Goal: Communication & Community: Participate in discussion

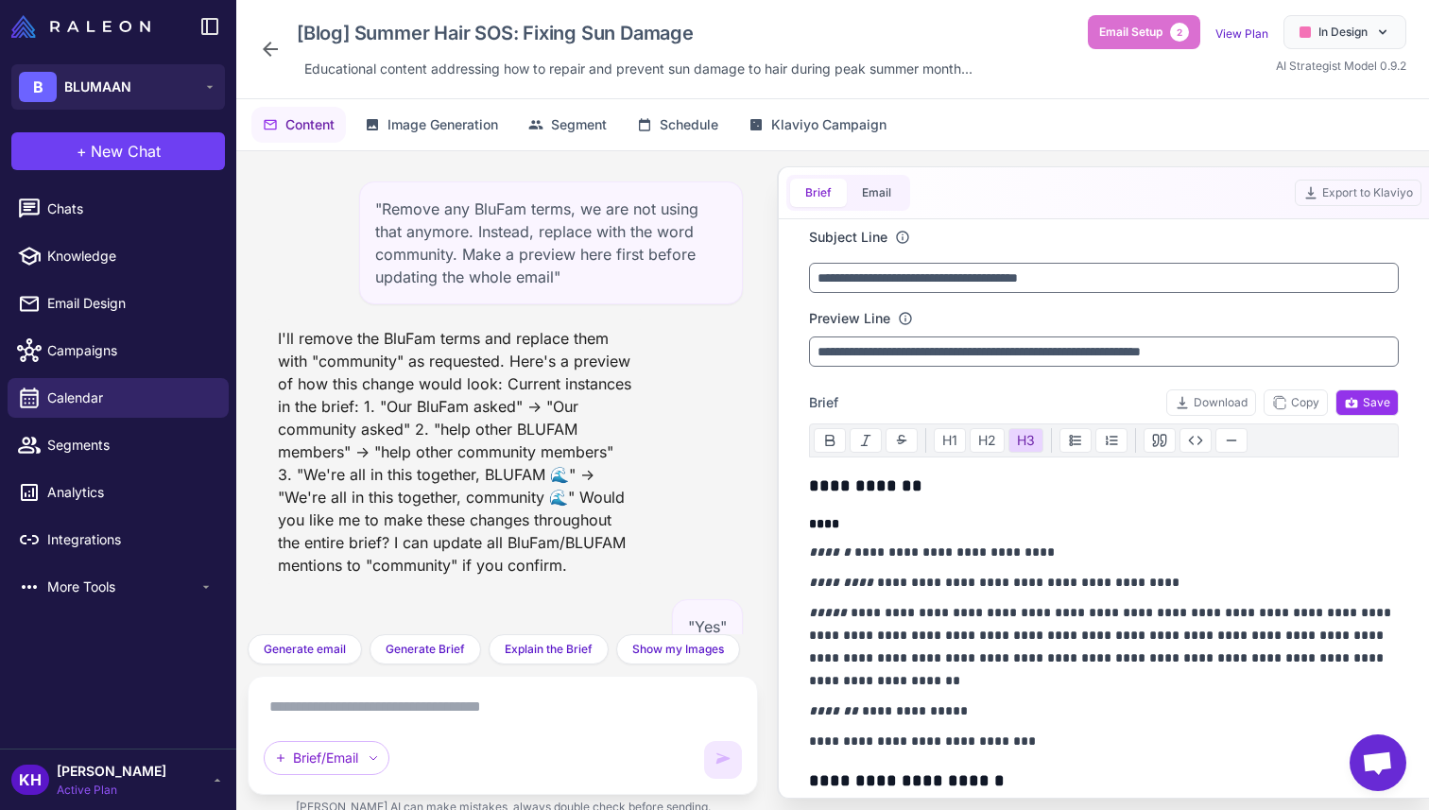
scroll to position [14417, 0]
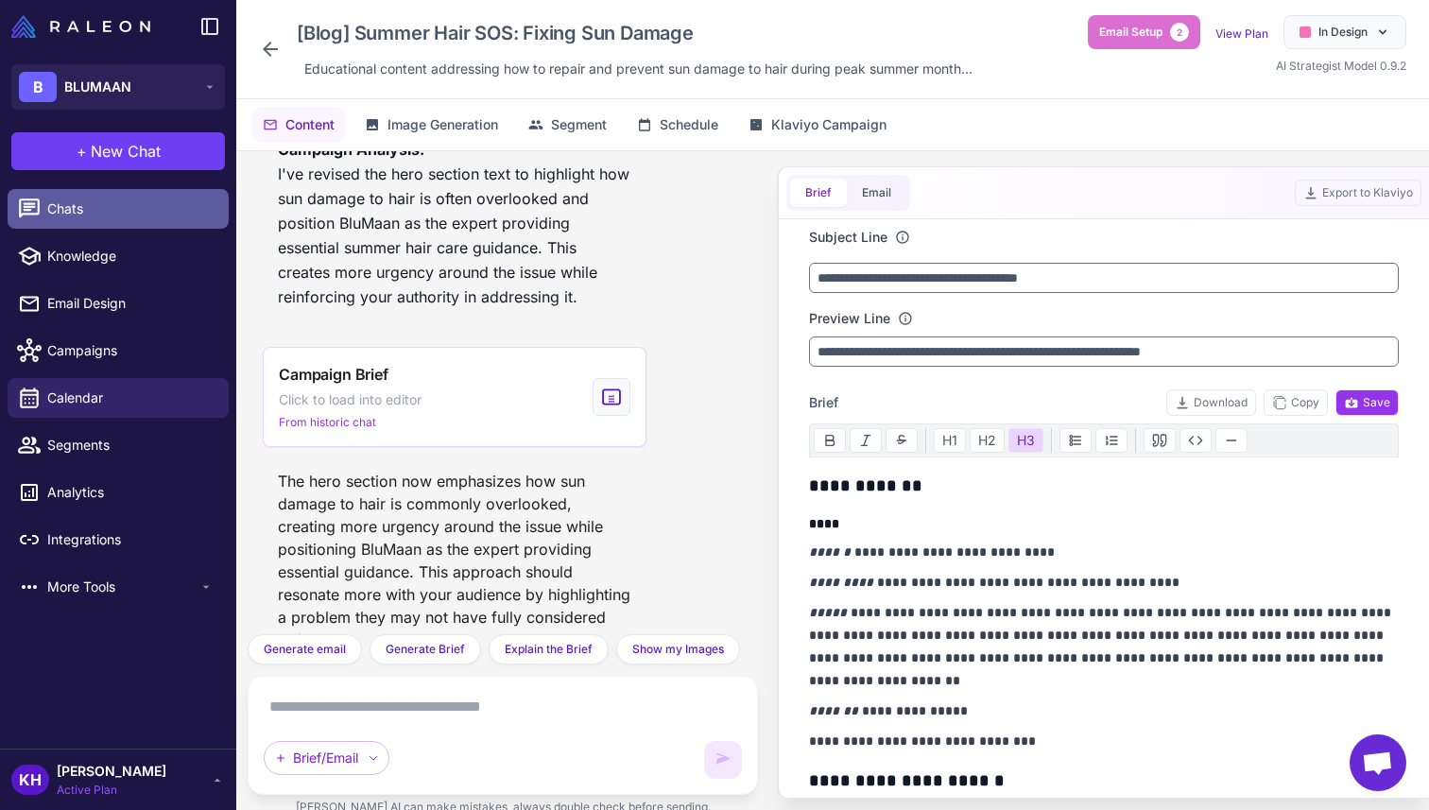
click at [90, 205] on span "Chats" at bounding box center [130, 208] width 166 height 21
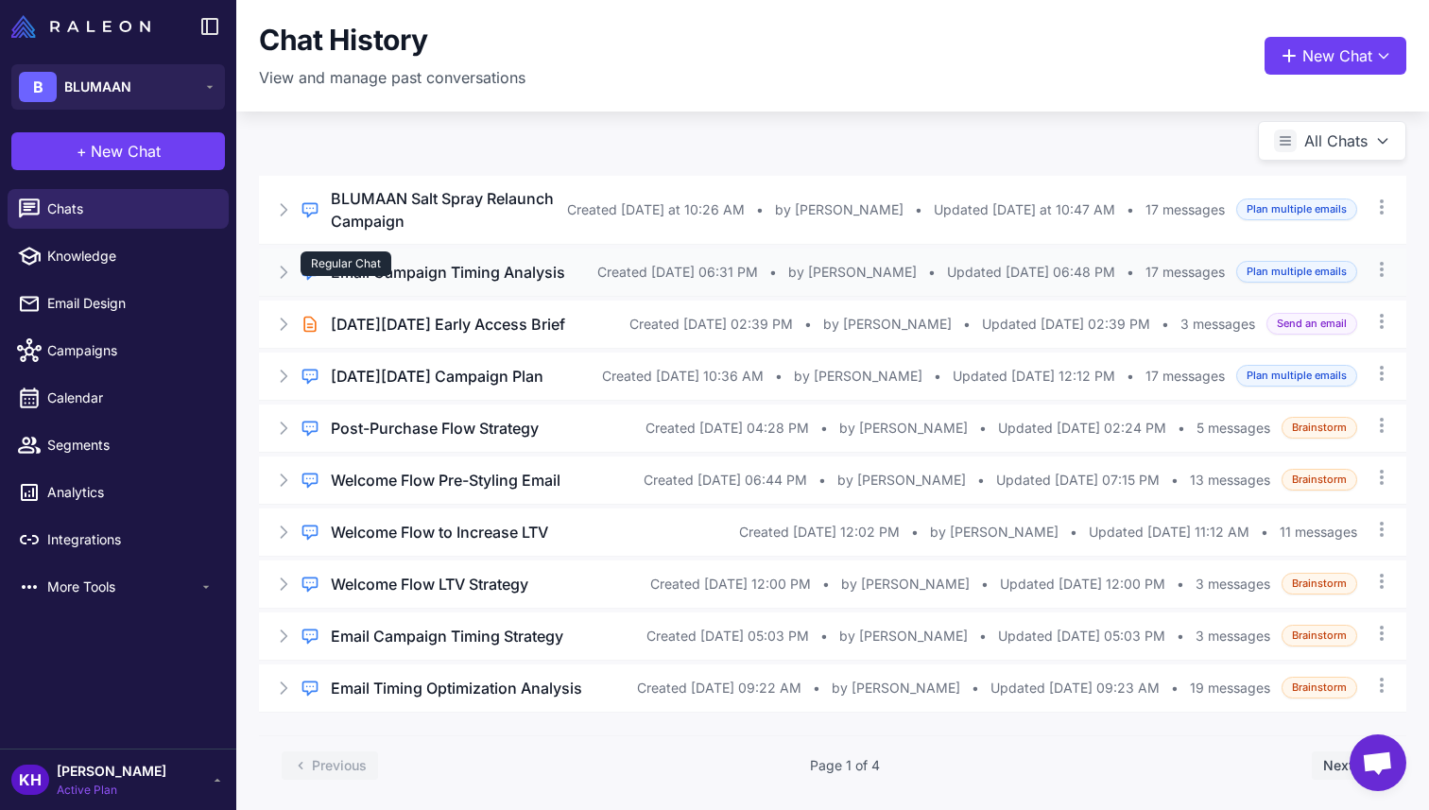
scroll to position [52, 0]
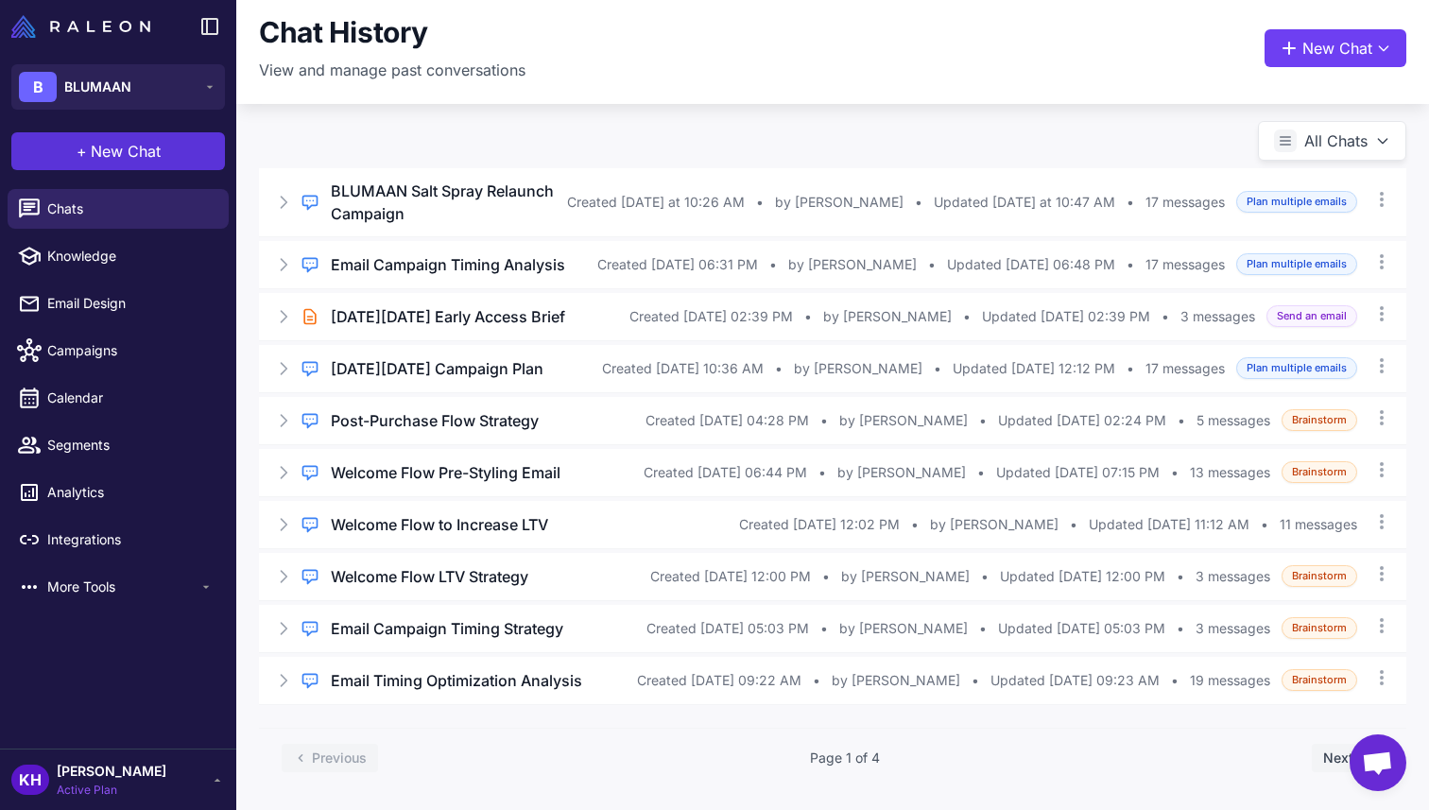
click at [116, 153] on span "New Chat" at bounding box center [126, 151] width 70 height 23
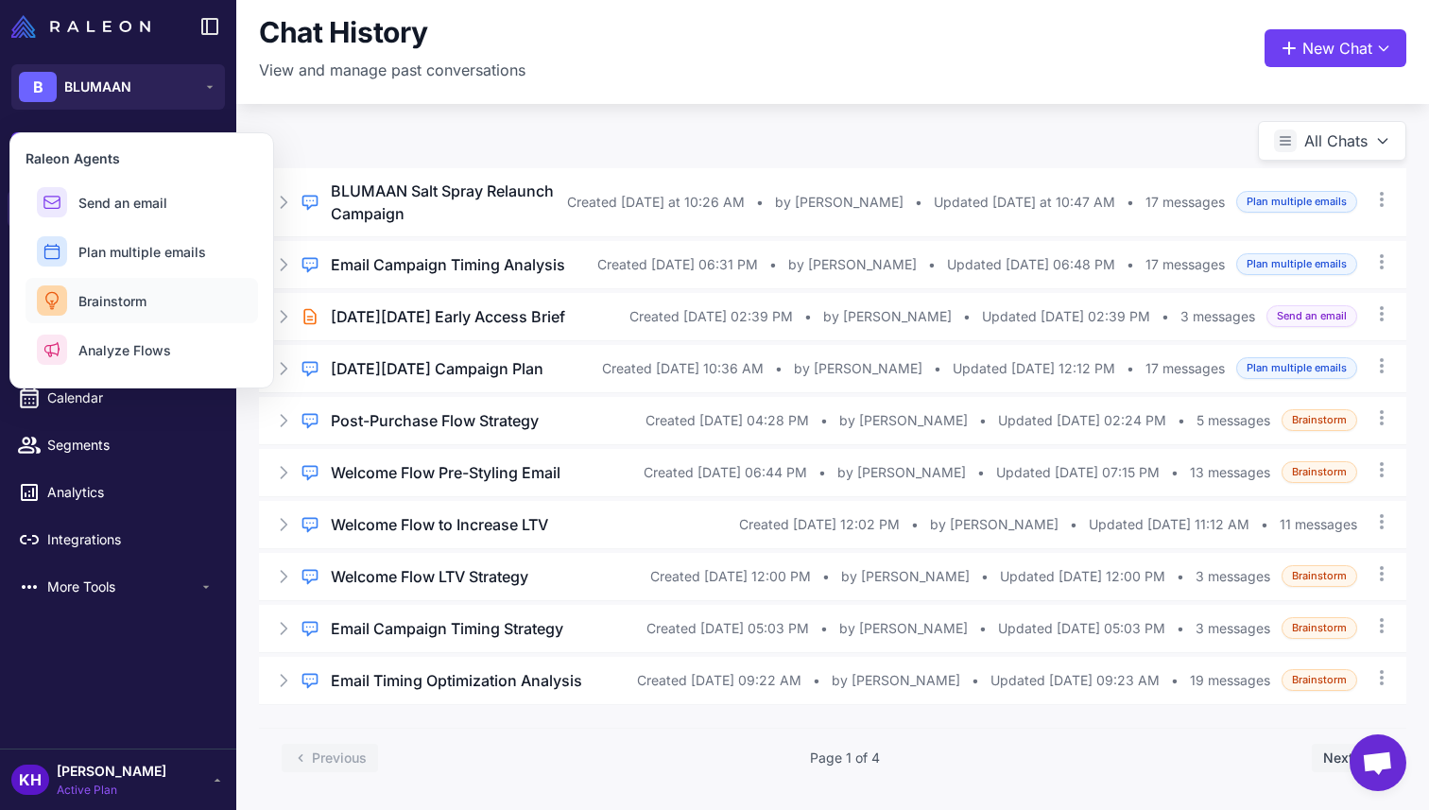
click at [109, 308] on span "Brainstorm" at bounding box center [112, 301] width 68 height 20
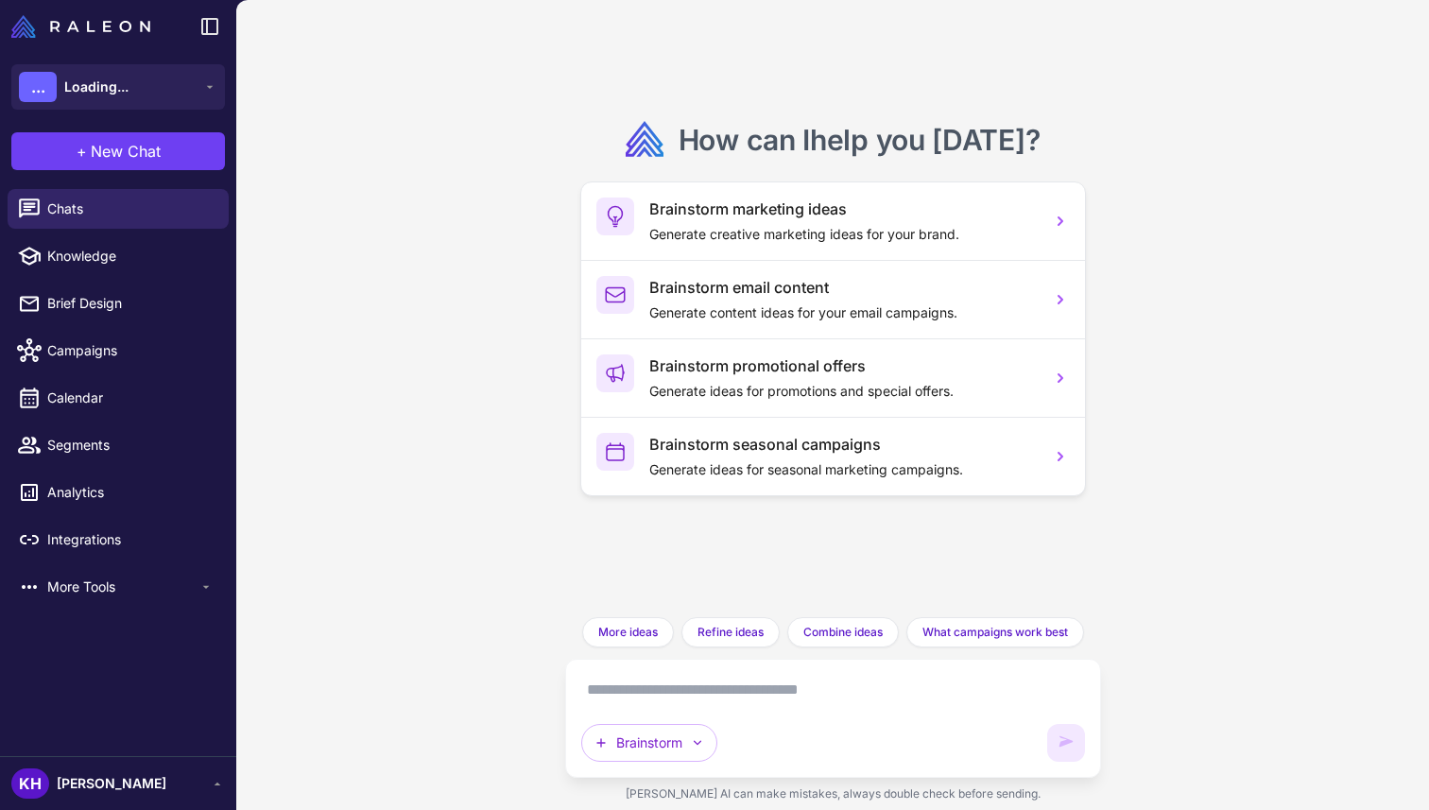
click at [645, 702] on textarea at bounding box center [833, 690] width 504 height 30
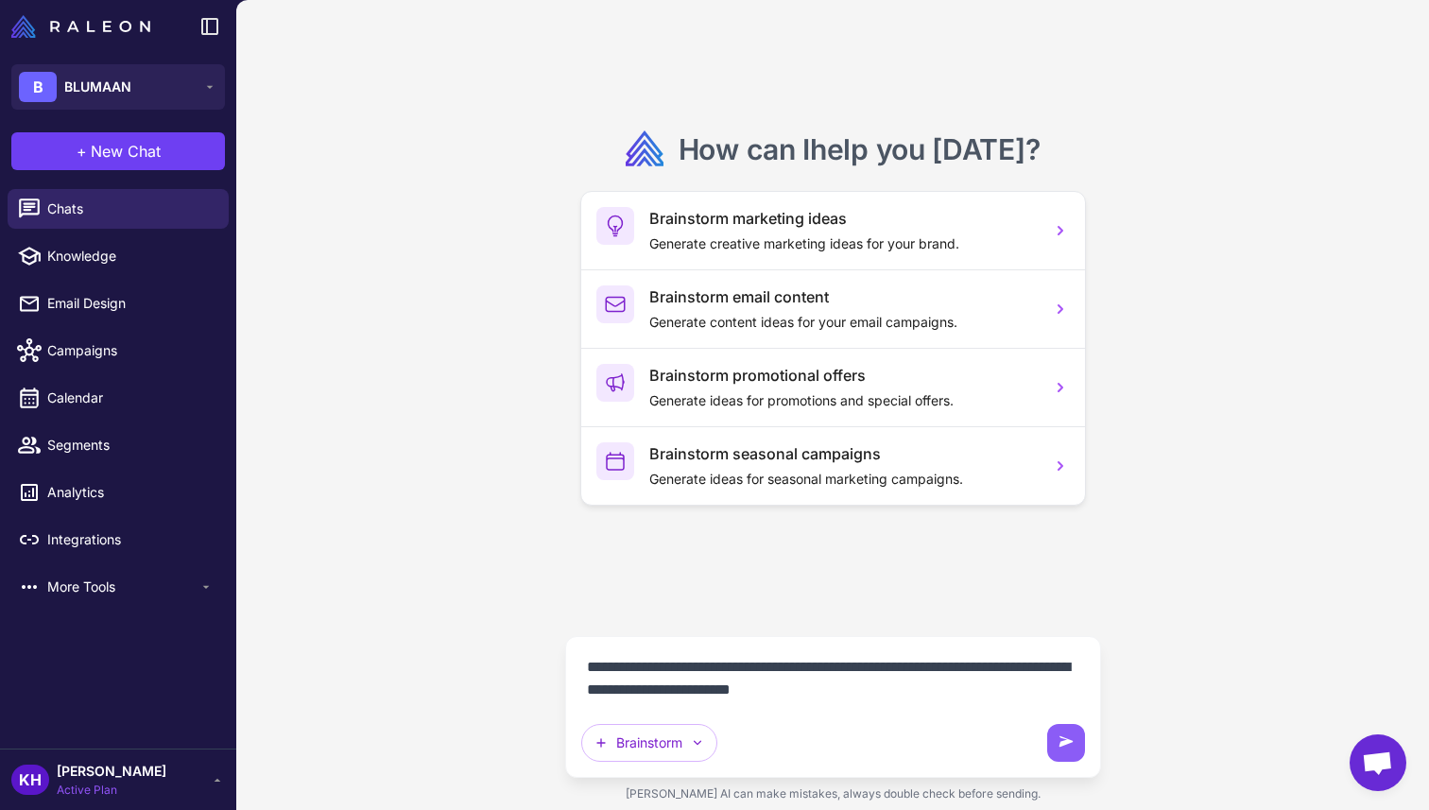
type textarea "**********"
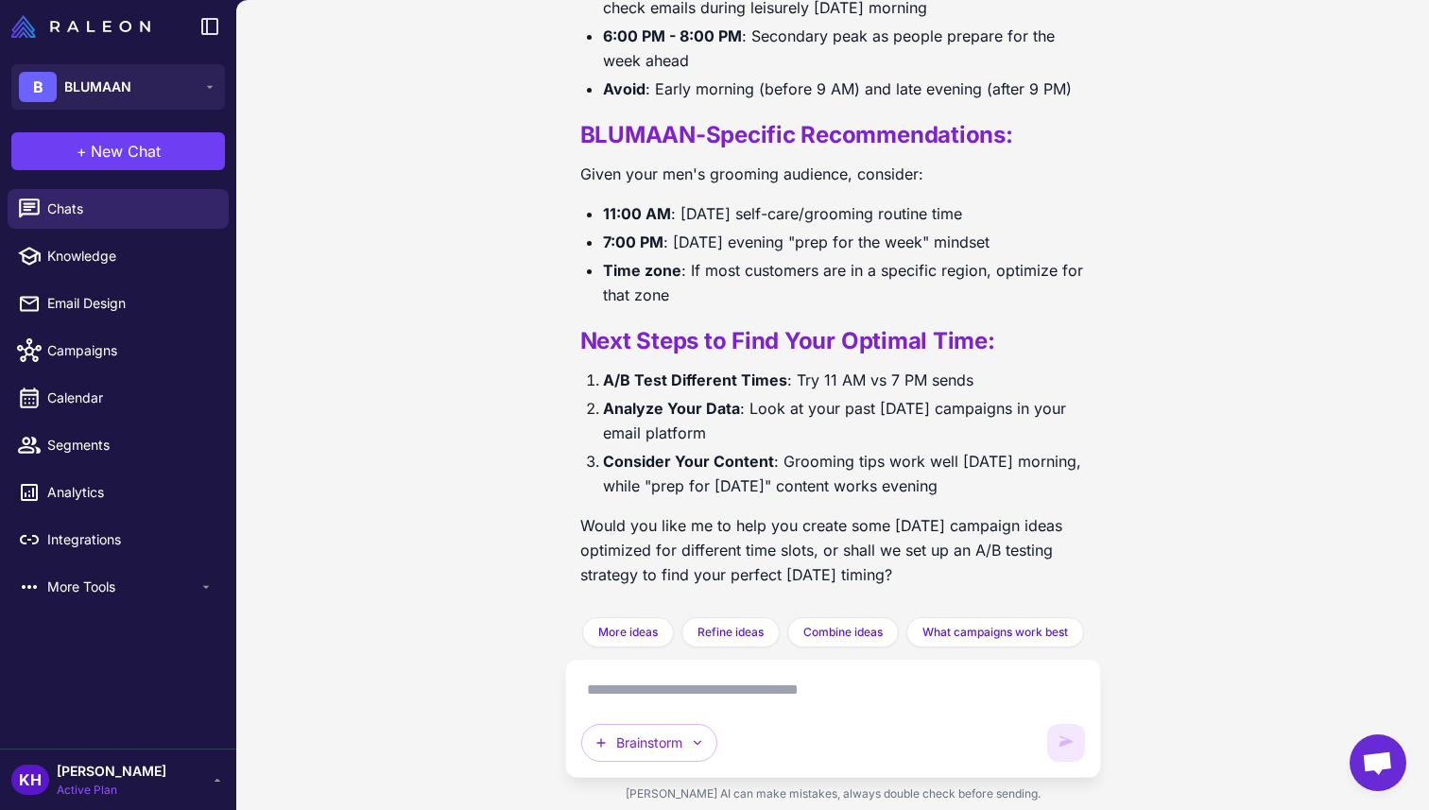
scroll to position [860, 0]
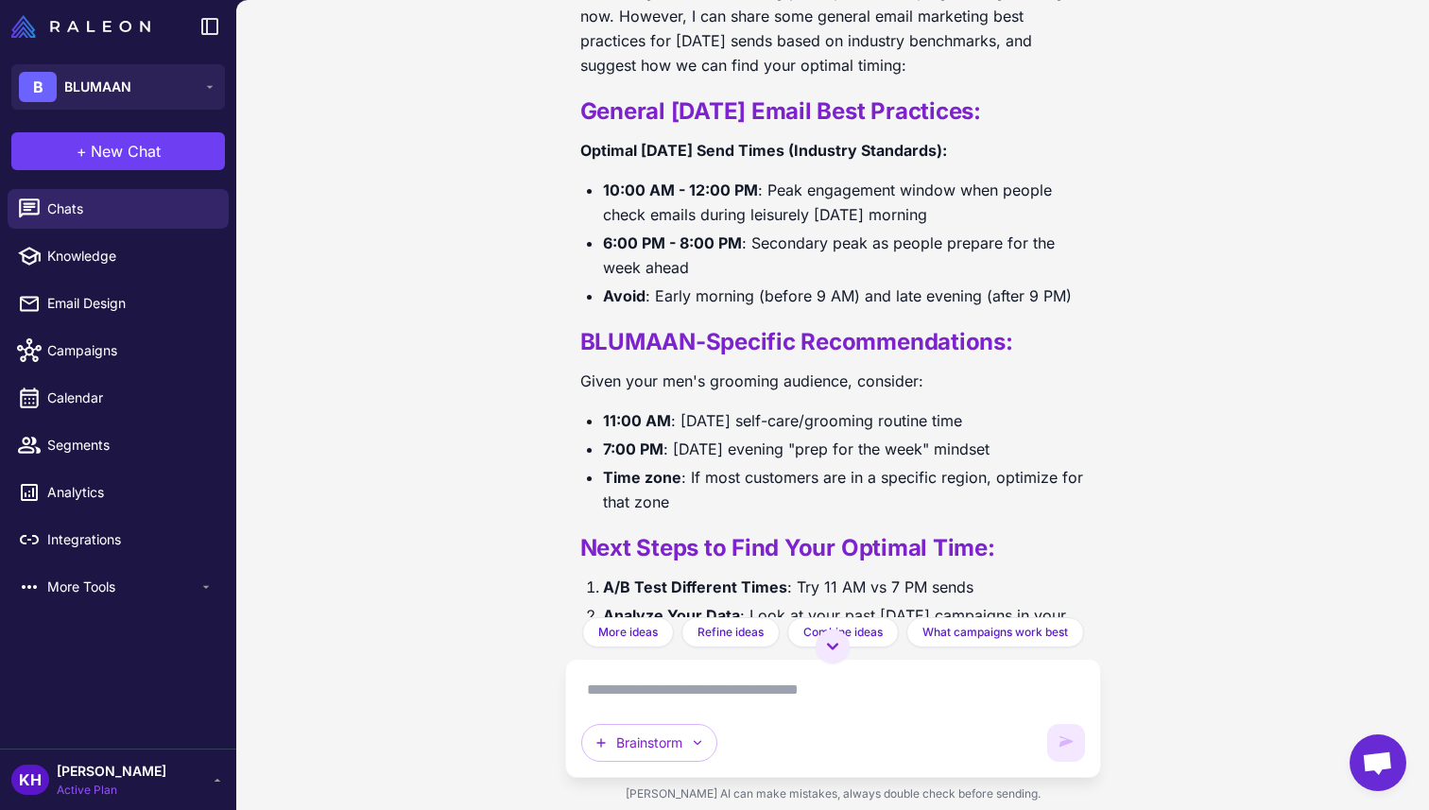
scroll to position [648, 0]
